Goal: Task Accomplishment & Management: Manage account settings

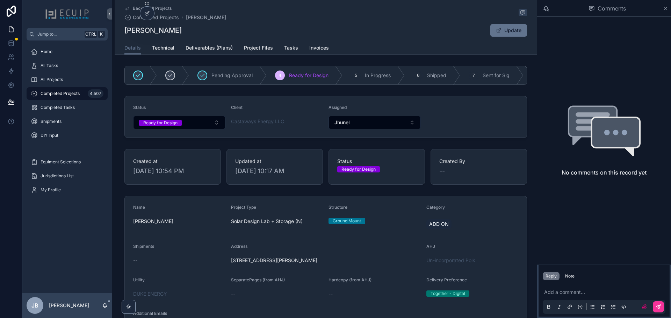
scroll to position [384, 0]
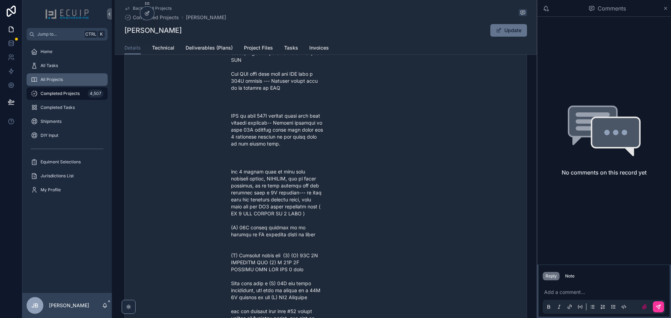
click at [44, 79] on span "All Projects" at bounding box center [52, 80] width 22 height 6
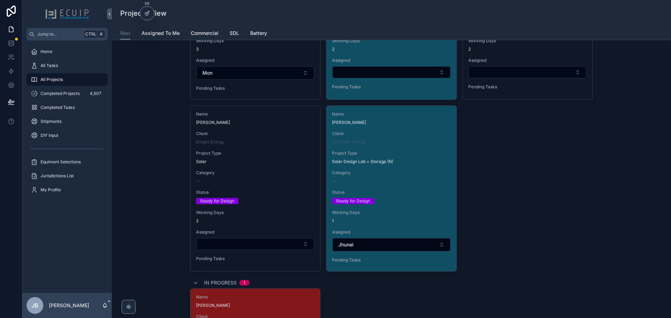
scroll to position [1572, 0]
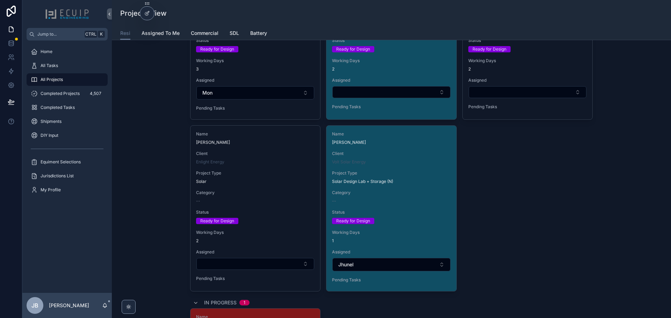
click at [428, 188] on div "Name Rosemarie Hoffman Client Volt Solar Energy Project Type Solar Design Lab +…" at bounding box center [391, 209] width 130 height 166
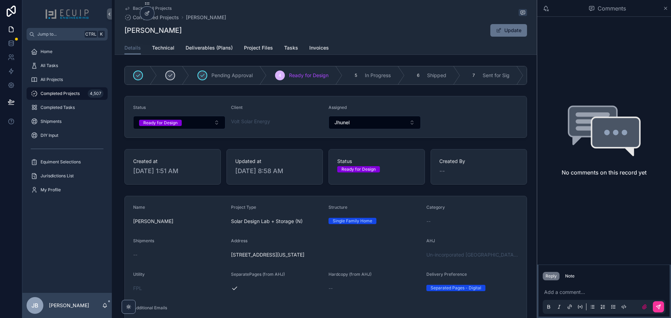
drag, startPoint x: 192, startPoint y: 32, endPoint x: 124, endPoint y: 35, distance: 68.2
click at [124, 35] on div "Rosemarie Hoffman Update" at bounding box center [325, 30] width 403 height 13
copy h1 "Rosemarie Hoffman"
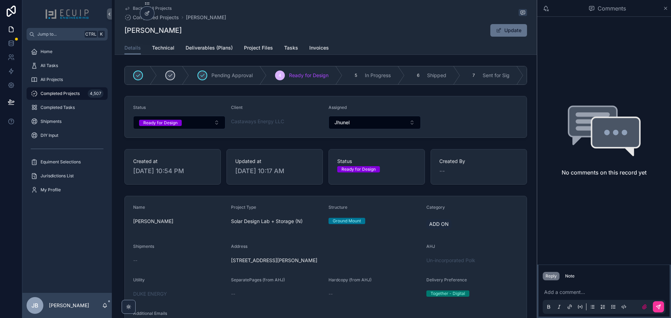
click at [569, 295] on p "scrollable content" at bounding box center [605, 292] width 123 height 7
click at [573, 279] on div "Note" at bounding box center [569, 277] width 9 height 6
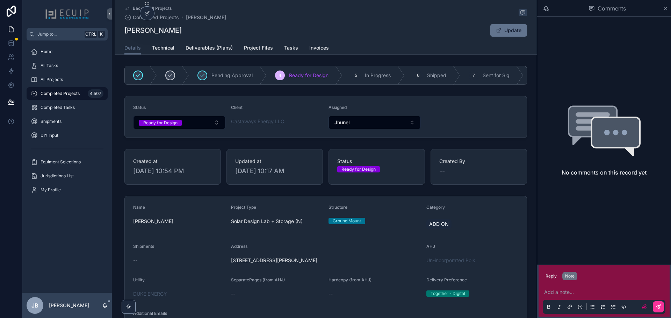
click at [570, 293] on p "scrollable content" at bounding box center [605, 292] width 123 height 7
click at [578, 254] on div "No comments on this record yet" at bounding box center [604, 141] width 134 height 248
click at [559, 251] on div "No comments on this record yet" at bounding box center [604, 141] width 134 height 248
click at [564, 292] on p "scrollable content" at bounding box center [605, 292] width 123 height 7
click at [565, 293] on p "scrollable content" at bounding box center [605, 292] width 123 height 7
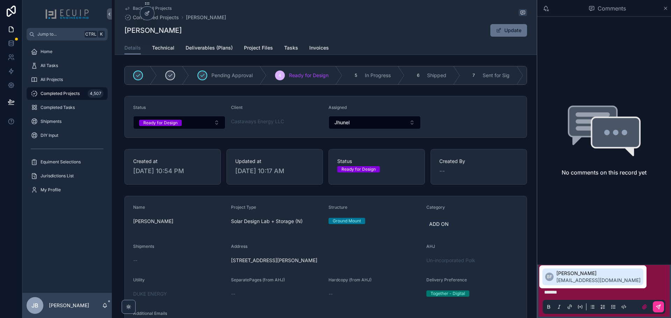
click at [565, 280] on span "bradyn@ecuip.com" at bounding box center [598, 280] width 84 height 7
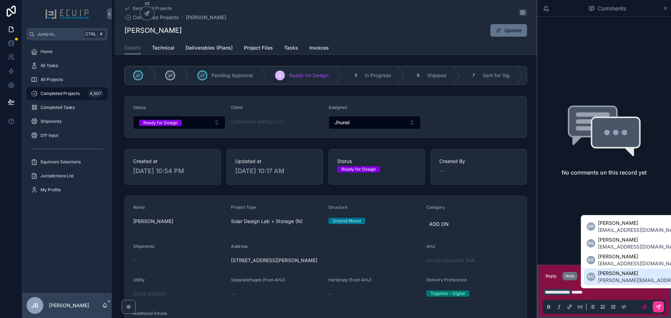
click at [635, 279] on span "ryan@ecuip.com" at bounding box center [660, 280] width 124 height 7
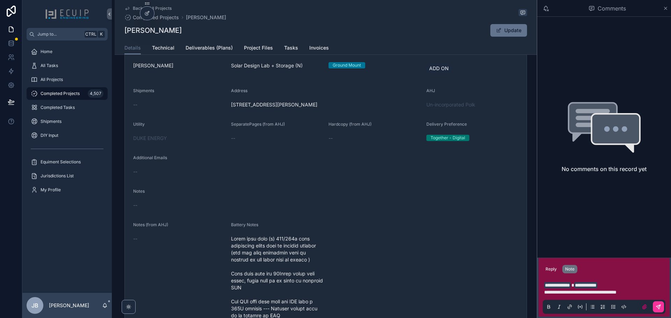
scroll to position [175, 0]
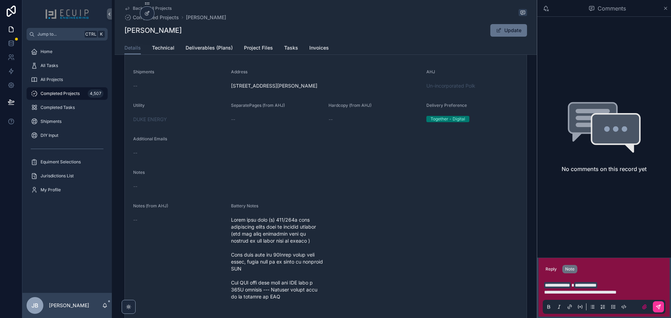
click at [551, 292] on span "**********" at bounding box center [580, 292] width 72 height 5
click at [564, 294] on span "**********" at bounding box center [580, 292] width 72 height 5
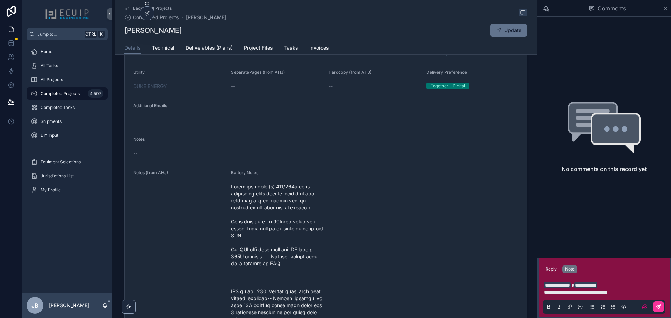
scroll to position [210, 0]
click at [658, 306] on icon "scrollable content" at bounding box center [658, 307] width 6 height 6
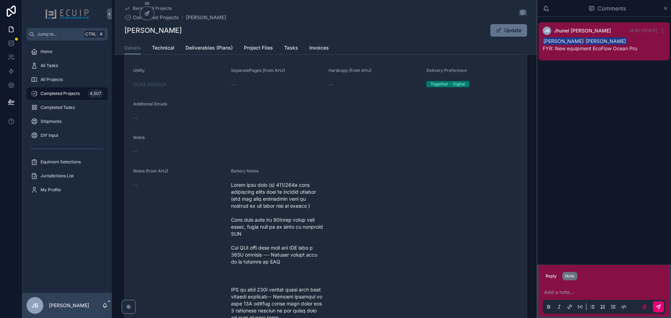
click at [589, 190] on div "JB Jhunel Bernales 14:20 • Today Bradyn Freeman Ryan Gittens FYR: New equipment…" at bounding box center [604, 141] width 134 height 248
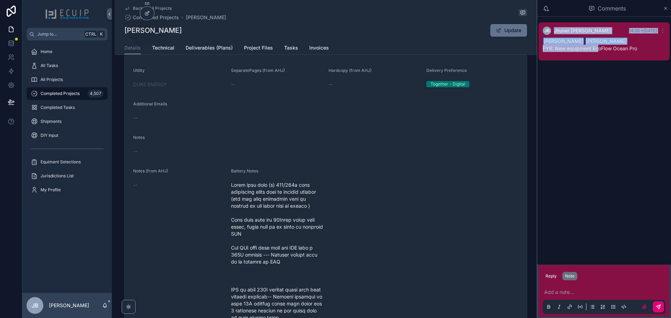
drag, startPoint x: 665, startPoint y: 9, endPoint x: 596, endPoint y: 116, distance: 127.5
click at [597, 115] on div "Comments JB Jhunel Bernales 14:20 • Today Bradyn Freeman Ryan Gittens FYR: New …" at bounding box center [604, 159] width 134 height 318
click at [593, 123] on div "JB Jhunel Bernales 14:20 • Today Bradyn Freeman Ryan Gittens FYR: New equipment…" at bounding box center [604, 141] width 134 height 248
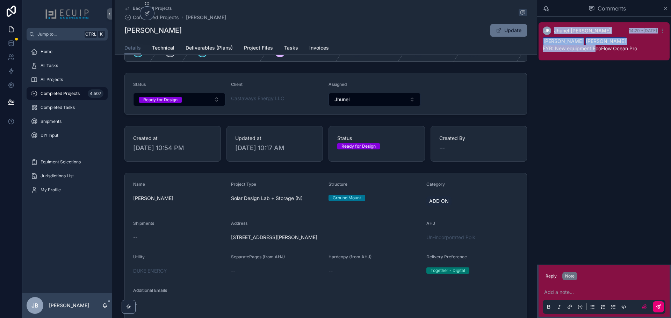
scroll to position [0, 0]
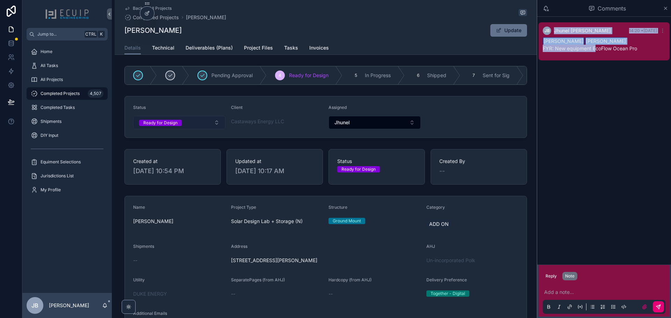
click at [188, 129] on button "Ready for Design" at bounding box center [179, 122] width 92 height 13
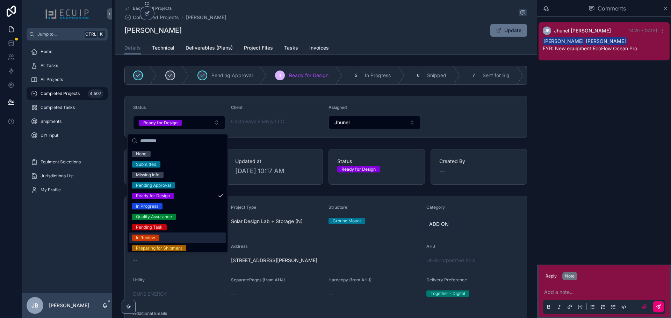
click at [161, 240] on div "In Review" at bounding box center [177, 238] width 97 height 10
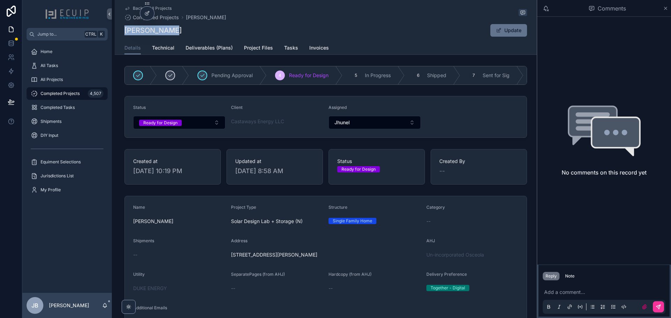
drag, startPoint x: 180, startPoint y: 31, endPoint x: 122, endPoint y: 32, distance: 58.4
click at [122, 32] on div "Back to All Projects Completed Projects Joshua Jacob Joshua Jacob Update Detail…" at bounding box center [326, 27] width 422 height 55
copy h1 "Joshua Jacob"
click at [186, 127] on button "Ready for Design" at bounding box center [179, 122] width 92 height 13
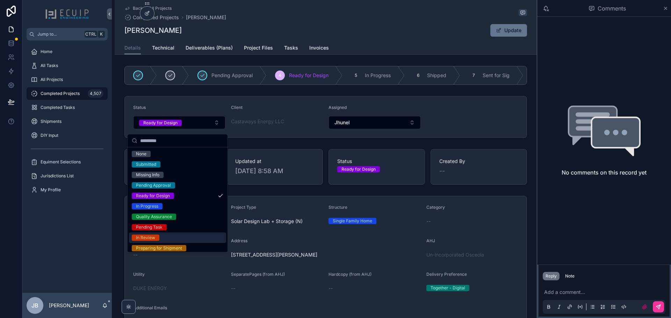
click at [157, 235] on span "In Review" at bounding box center [146, 238] width 28 height 6
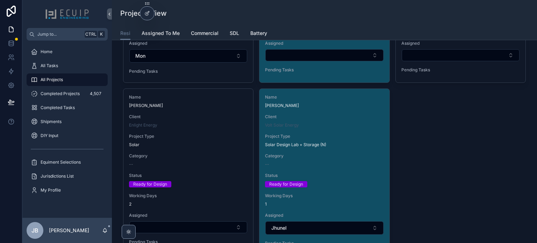
scroll to position [1607, 0]
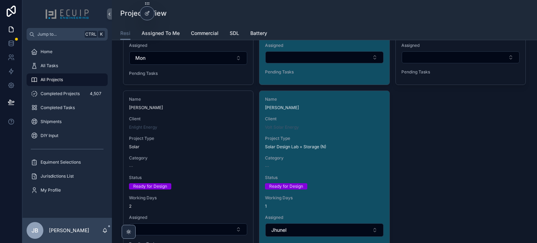
click at [323, 130] on div "Name Rosemarie Hoffman Client Volt Solar Energy Project Type Solar Design Lab +…" at bounding box center [324, 174] width 130 height 166
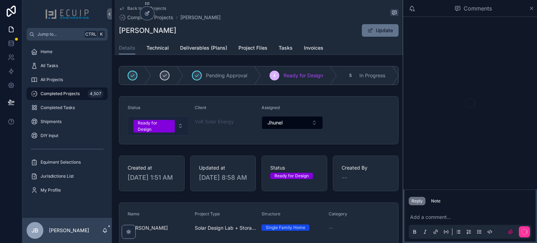
click at [164, 128] on div "Ready for Design" at bounding box center [154, 126] width 33 height 13
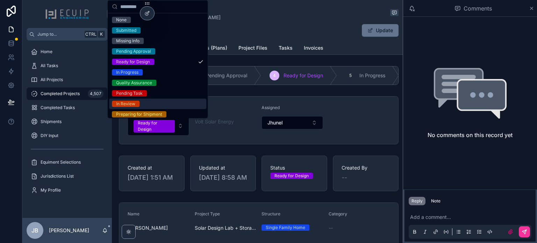
click at [142, 101] on div "In Review" at bounding box center [157, 104] width 97 height 10
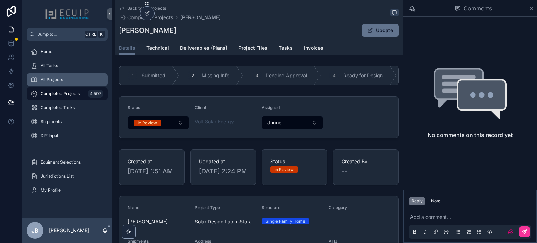
click at [52, 78] on span "All Projects" at bounding box center [52, 80] width 22 height 6
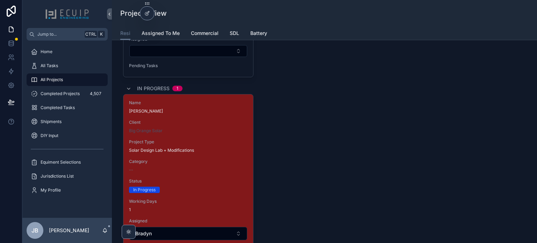
scroll to position [1782, 0]
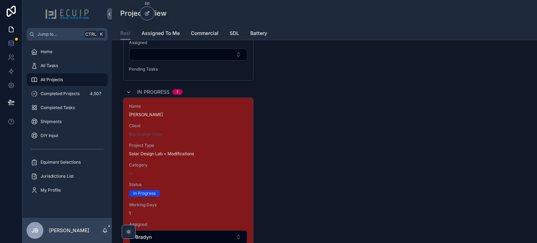
click at [238, 173] on div "Name BARRY WEINTRAUB Client Big Orange Solar Project Type Solar Design Lab + Mo…" at bounding box center [188, 181] width 130 height 166
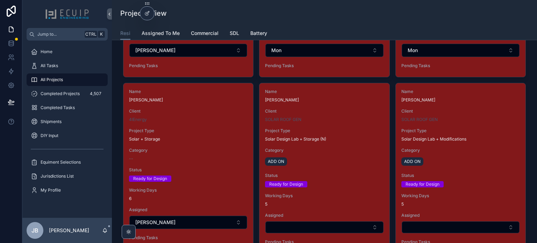
scroll to position [1083, 0]
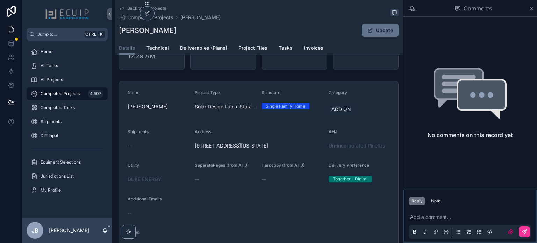
scroll to position [140, 0]
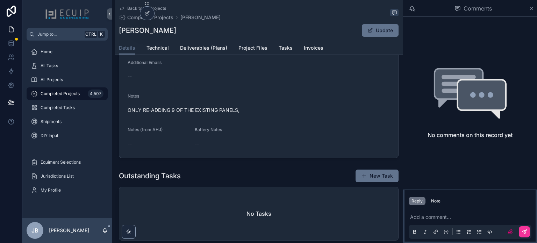
scroll to position [349, 0]
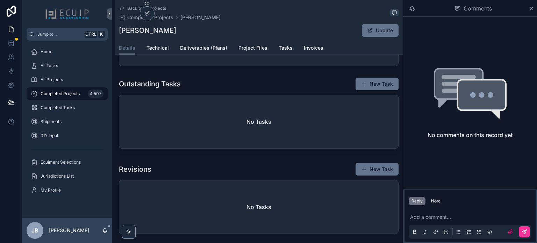
drag, startPoint x: 282, startPoint y: 166, endPoint x: 247, endPoint y: 139, distance: 44.6
click at [247, 139] on div "No Tasks" at bounding box center [258, 121] width 279 height 53
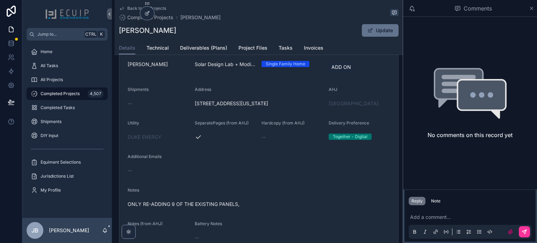
scroll to position [140, 0]
